Goal: Task Accomplishment & Management: Complete application form

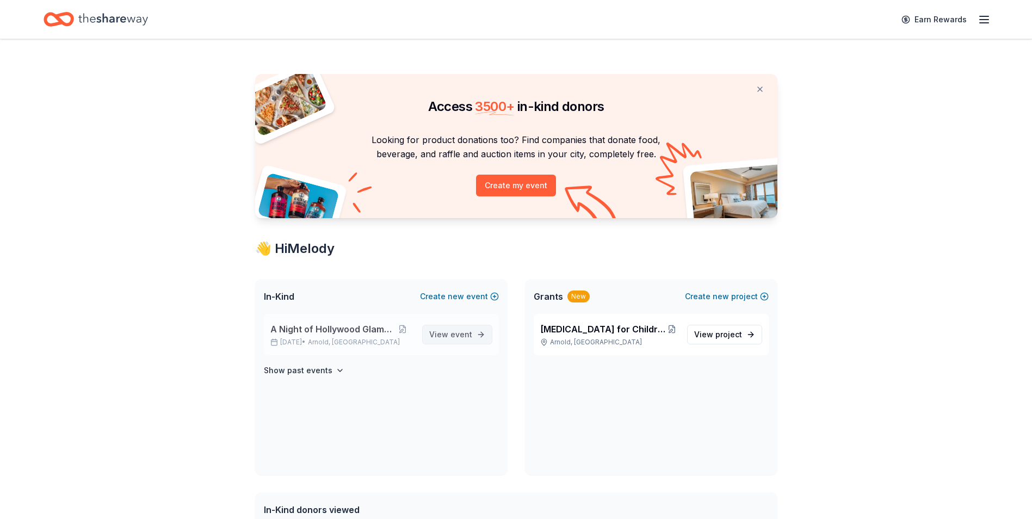
click at [447, 336] on span "View event" at bounding box center [450, 334] width 43 height 13
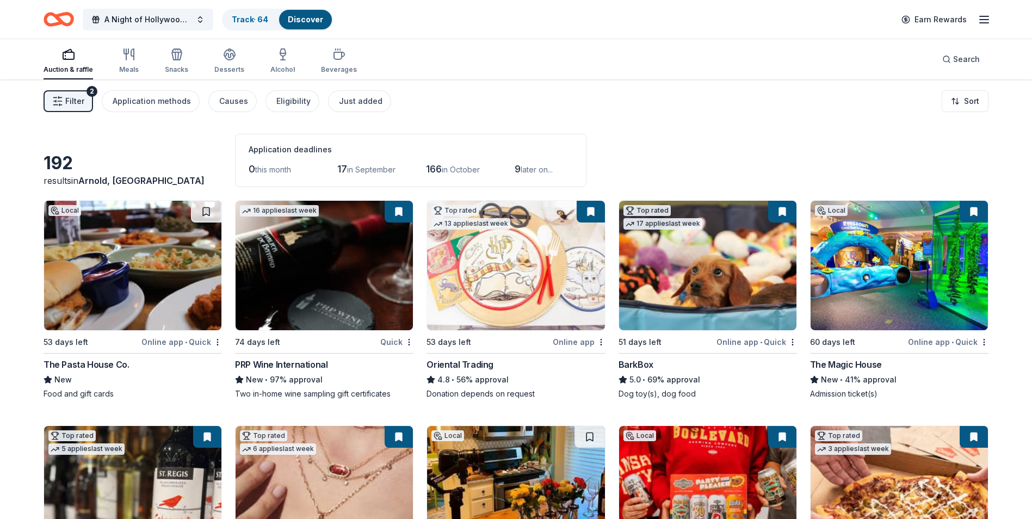
click at [191, 273] on img at bounding box center [132, 265] width 177 height 129
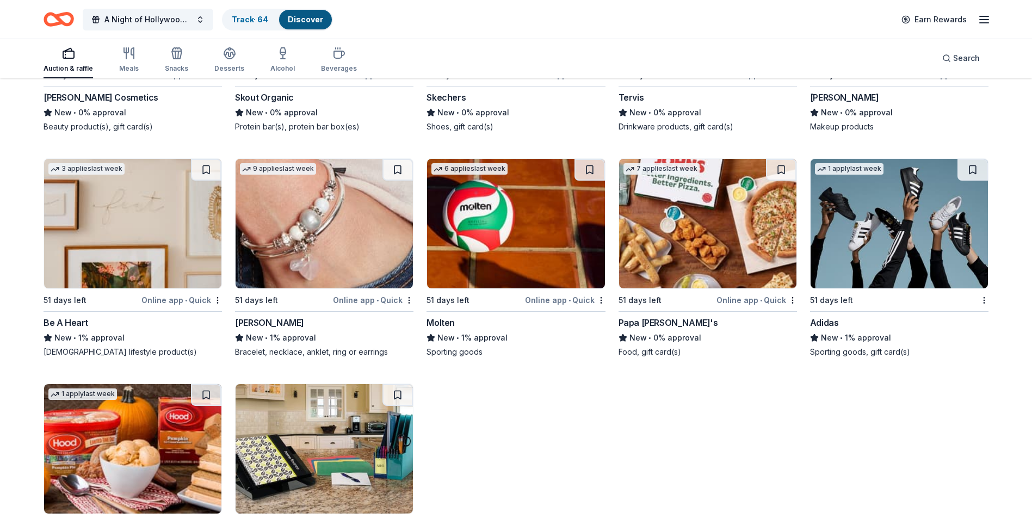
scroll to position [8743, 0]
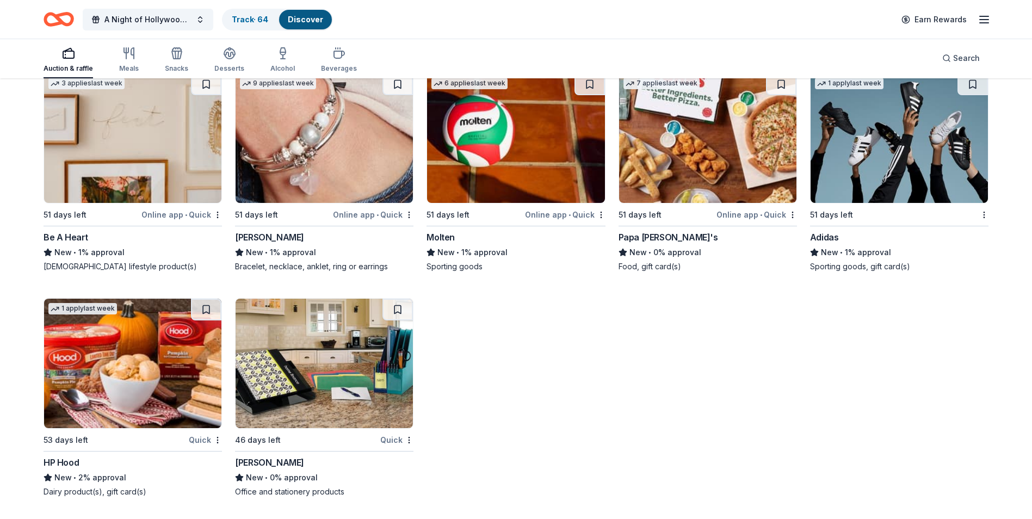
drag, startPoint x: 1001, startPoint y: 333, endPoint x: 967, endPoint y: 347, distance: 36.9
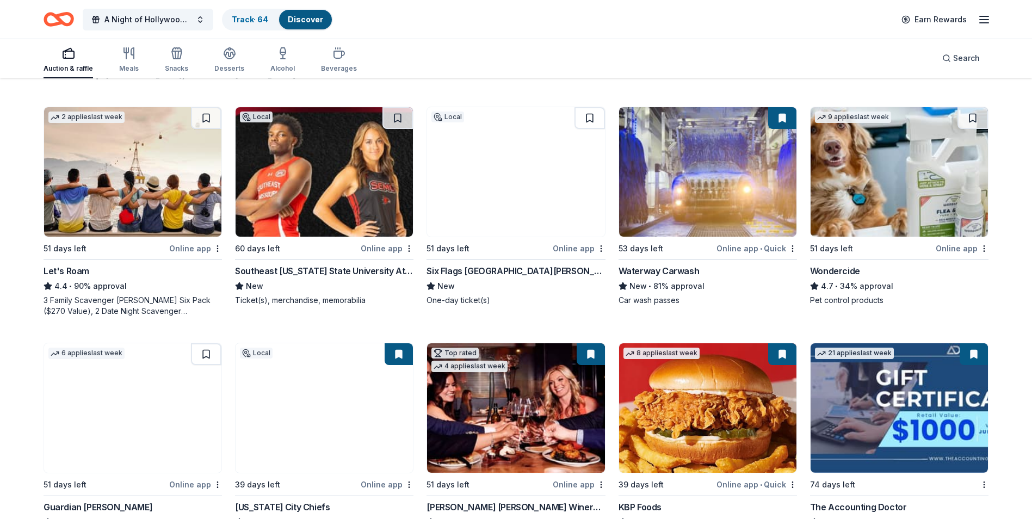
scroll to position [0, 0]
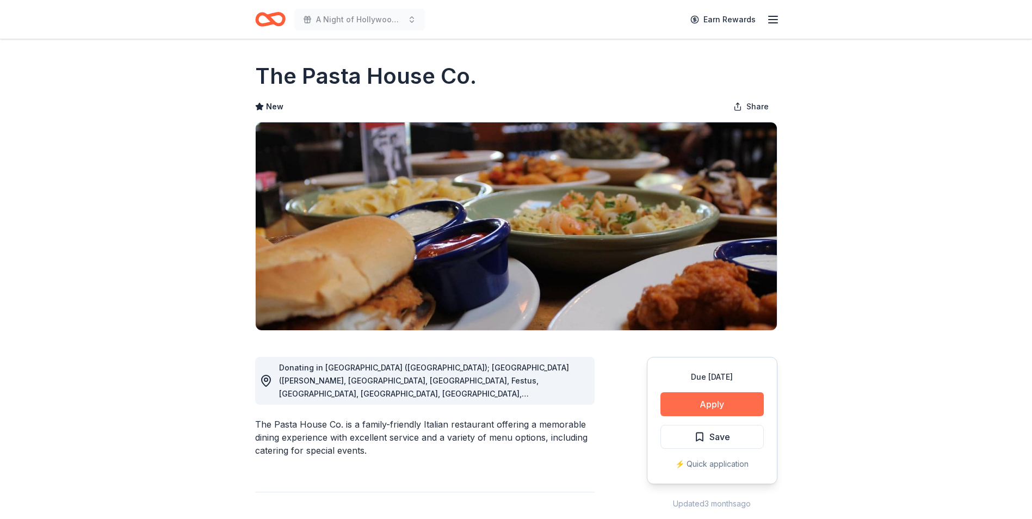
click at [739, 398] on button "Apply" at bounding box center [711, 404] width 103 height 24
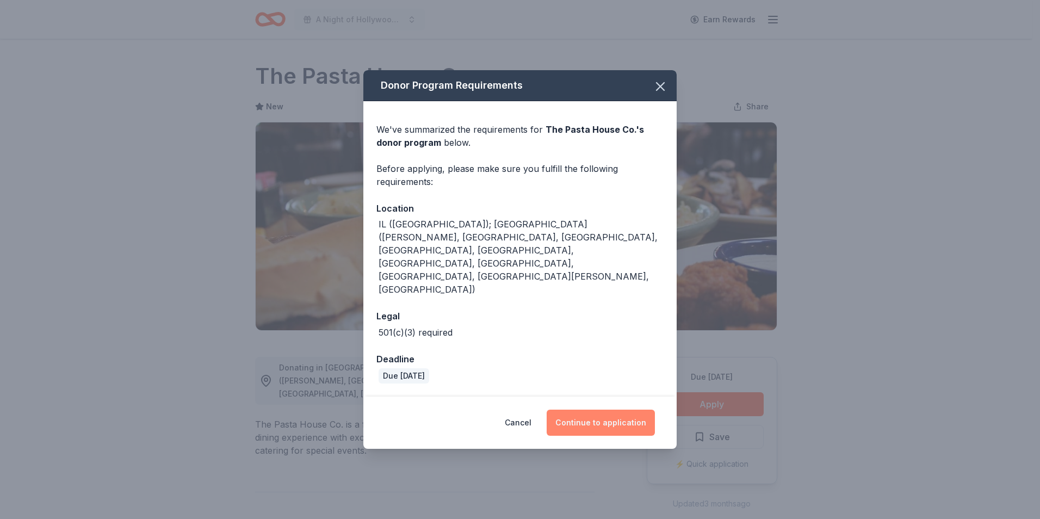
click at [597, 410] on button "Continue to application" at bounding box center [601, 423] width 108 height 26
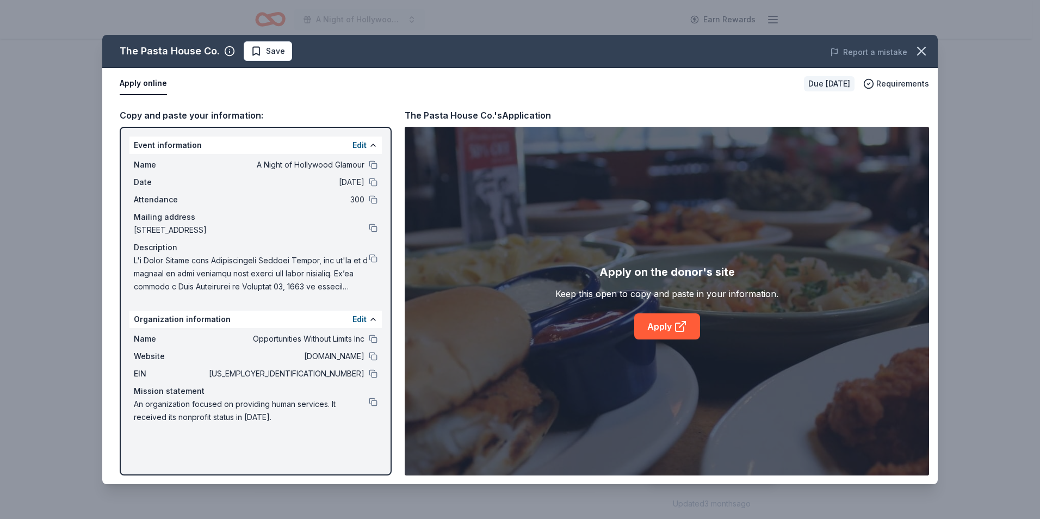
click at [378, 257] on div "Name A Night of Hollywood Glamour Date 11/15/25 Attendance 300 Mailing address …" at bounding box center [255, 226] width 252 height 144
click at [374, 258] on button at bounding box center [373, 258] width 9 height 9
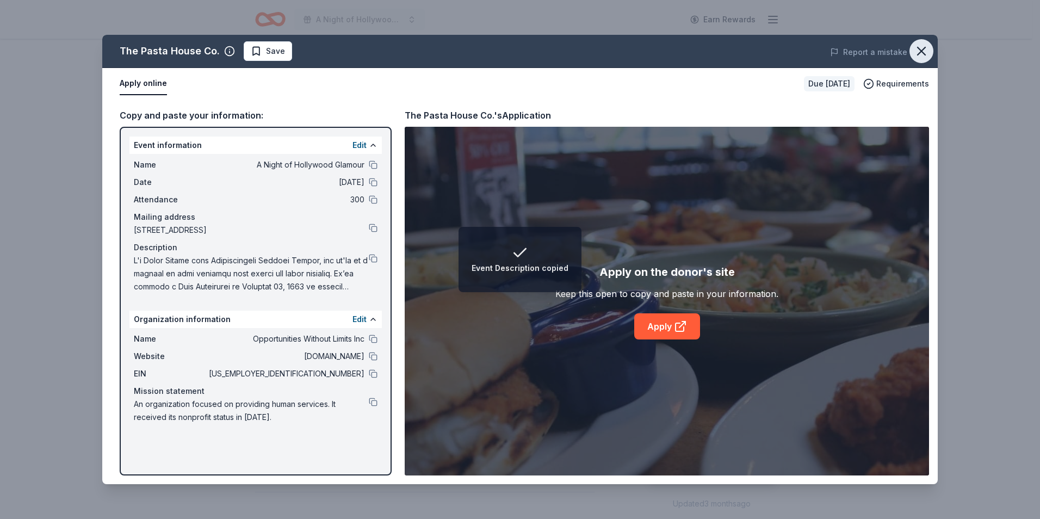
click at [927, 53] on icon "button" at bounding box center [921, 51] width 15 height 15
